Goal: Information Seeking & Learning: Compare options

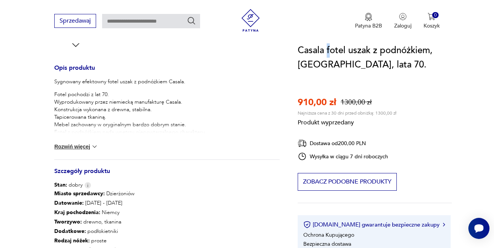
drag, startPoint x: 328, startPoint y: 50, endPoint x: 387, endPoint y: 49, distance: 59.1
click at [387, 49] on h1 "Casala fotel uszak z podnóżkiem, Niemcy, lata 70." at bounding box center [374, 57] width 154 height 29
click at [452, 56] on h1 "Casala fotel uszak z podnóżkiem, Niemcy, lata 70." at bounding box center [374, 57] width 154 height 29
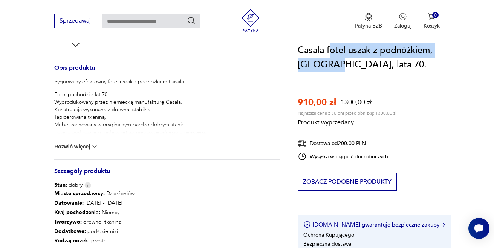
drag, startPoint x: 328, startPoint y: 49, endPoint x: 333, endPoint y: 70, distance: 21.1
click at [333, 70] on h1 "Casala fotel uszak z podnóżkiem, Niemcy, lata 70." at bounding box center [374, 57] width 154 height 29
copy h1 "otel uszak z podnóżkiem, Niemcy,"
click at [94, 143] on img at bounding box center [95, 147] width 8 height 8
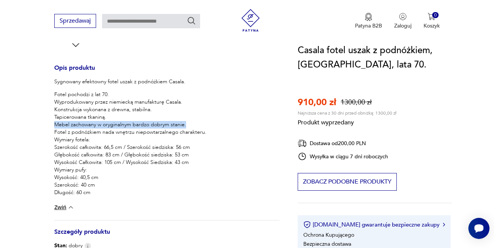
drag, startPoint x: 55, startPoint y: 122, endPoint x: 191, endPoint y: 124, distance: 136.3
click at [191, 124] on p "Fotel pochodzi z lat 70. Wyprodukowany przez niemiecką manufakturę Casala. Kons…" at bounding box center [130, 143] width 152 height 105
copy p "Mebel zachowany w oryginalnym bardzo dobrym stanie."
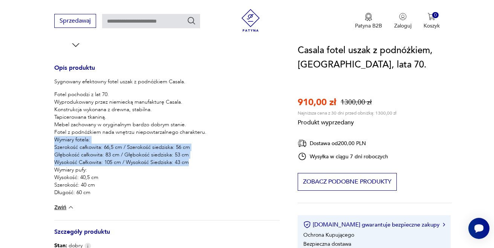
drag, startPoint x: 56, startPoint y: 138, endPoint x: 197, endPoint y: 161, distance: 142.4
click at [197, 161] on p "Fotel pochodzi z lat 70. Wyprodukowany przez niemiecką manufakturę Casala. Kons…" at bounding box center [130, 143] width 152 height 105
copy p "Wymiary fotela: Szerokość całkowita: 66,5 cm / Szerokość siedziska: 56 cm Głębo…"
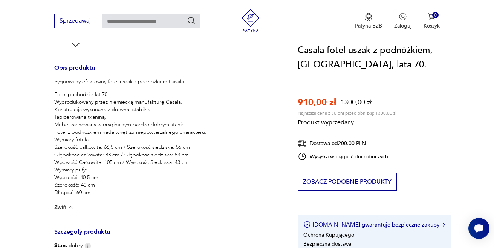
click at [129, 200] on div "Sygnowany efektowny fotel uszak z podnóżkiem Casala. Fotel pochodzi z lat 70. W…" at bounding box center [166, 149] width 225 height 142
drag, startPoint x: 55, startPoint y: 170, endPoint x: 109, endPoint y: 189, distance: 57.5
click at [109, 189] on p "Fotel pochodzi z lat 70. Wyprodukowany przez niemiecką manufakturę Casala. Kons…" at bounding box center [130, 143] width 152 height 105
copy p "Wymiary pufy: Wysokość: 40,5 cm Szerokość: 40 cm Długość: 60 cm"
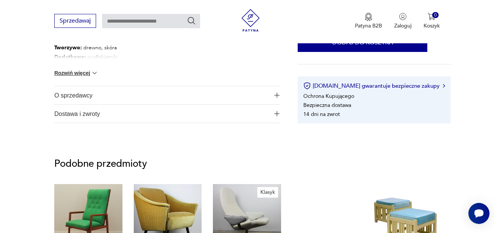
scroll to position [339, 0]
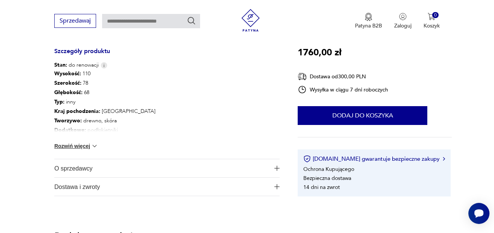
click at [95, 143] on img at bounding box center [95, 146] width 8 height 8
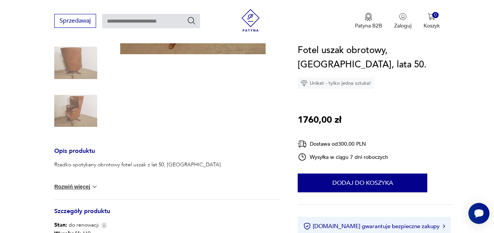
scroll to position [151, 0]
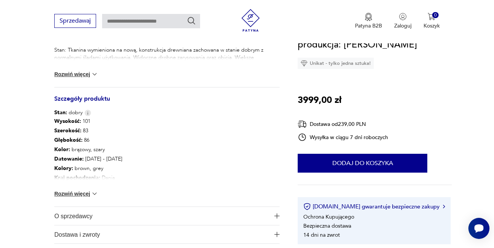
scroll to position [291, 0]
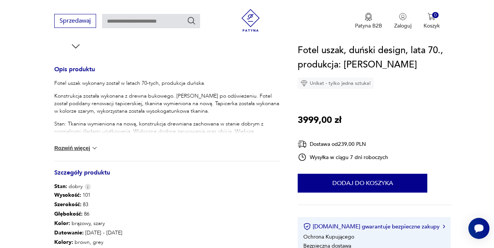
click at [83, 150] on button "Rozwiń więcej" at bounding box center [76, 148] width 44 height 8
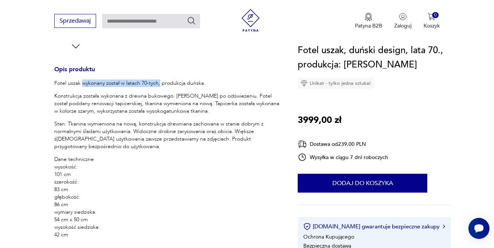
drag, startPoint x: 83, startPoint y: 82, endPoint x: 160, endPoint y: 83, distance: 76.8
click at [160, 83] on p "Fotel uszak wykonany został w latach 70-tych, produkcja duńska." at bounding box center [166, 83] width 225 height 8
copy p "wykonany został w latach 70-tych,"
